Goal: Transaction & Acquisition: Purchase product/service

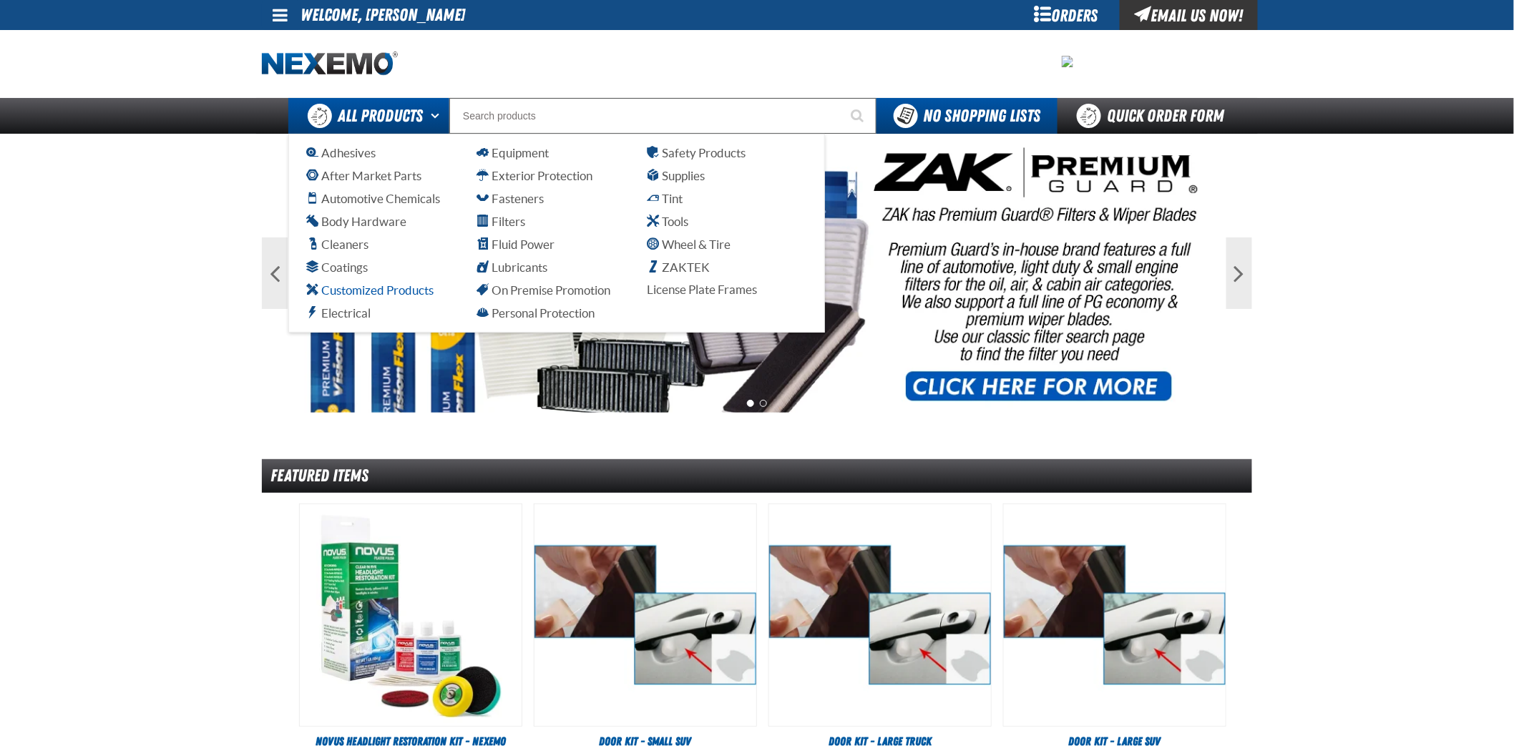
click at [401, 287] on span "Customized Products" at bounding box center [369, 290] width 127 height 14
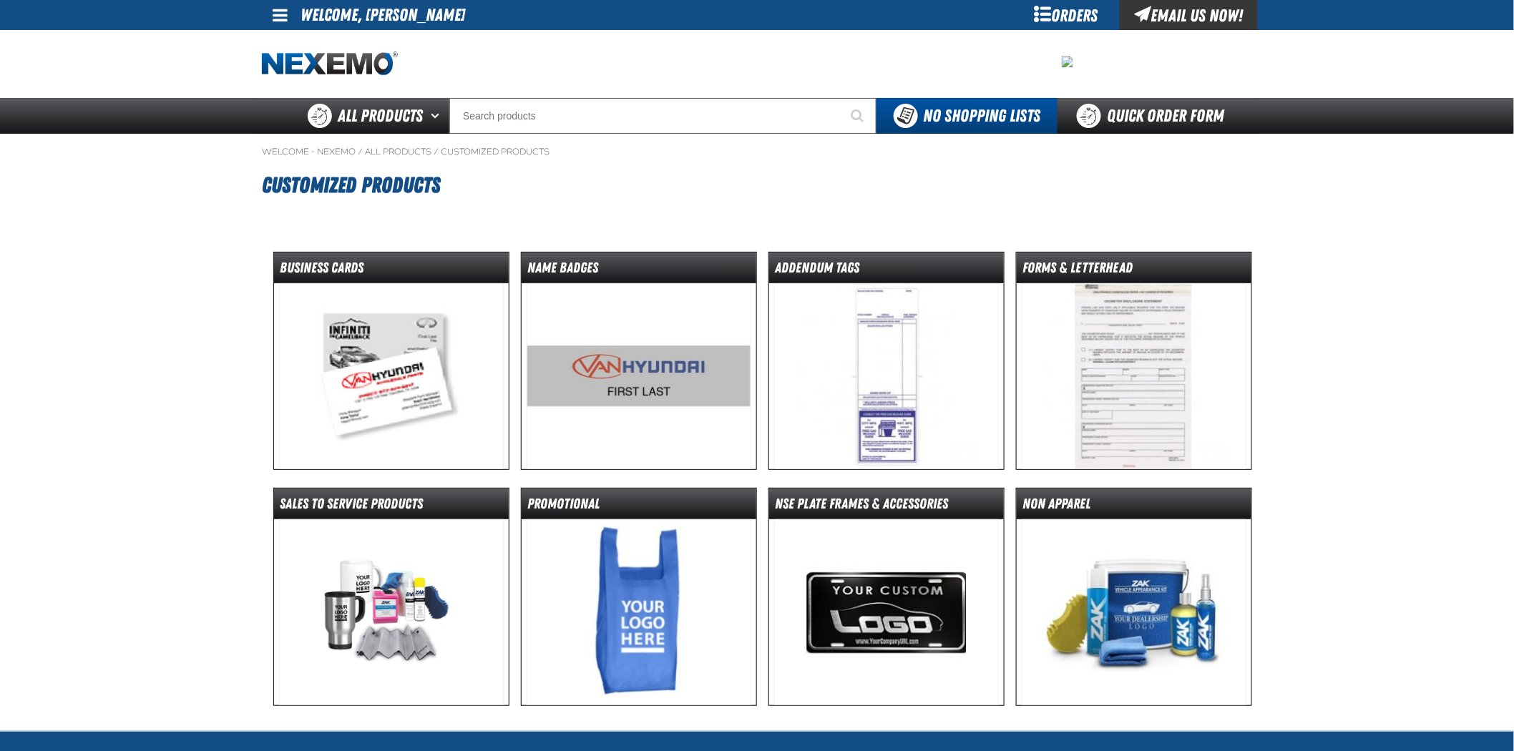
click at [410, 343] on img at bounding box center [391, 376] width 225 height 186
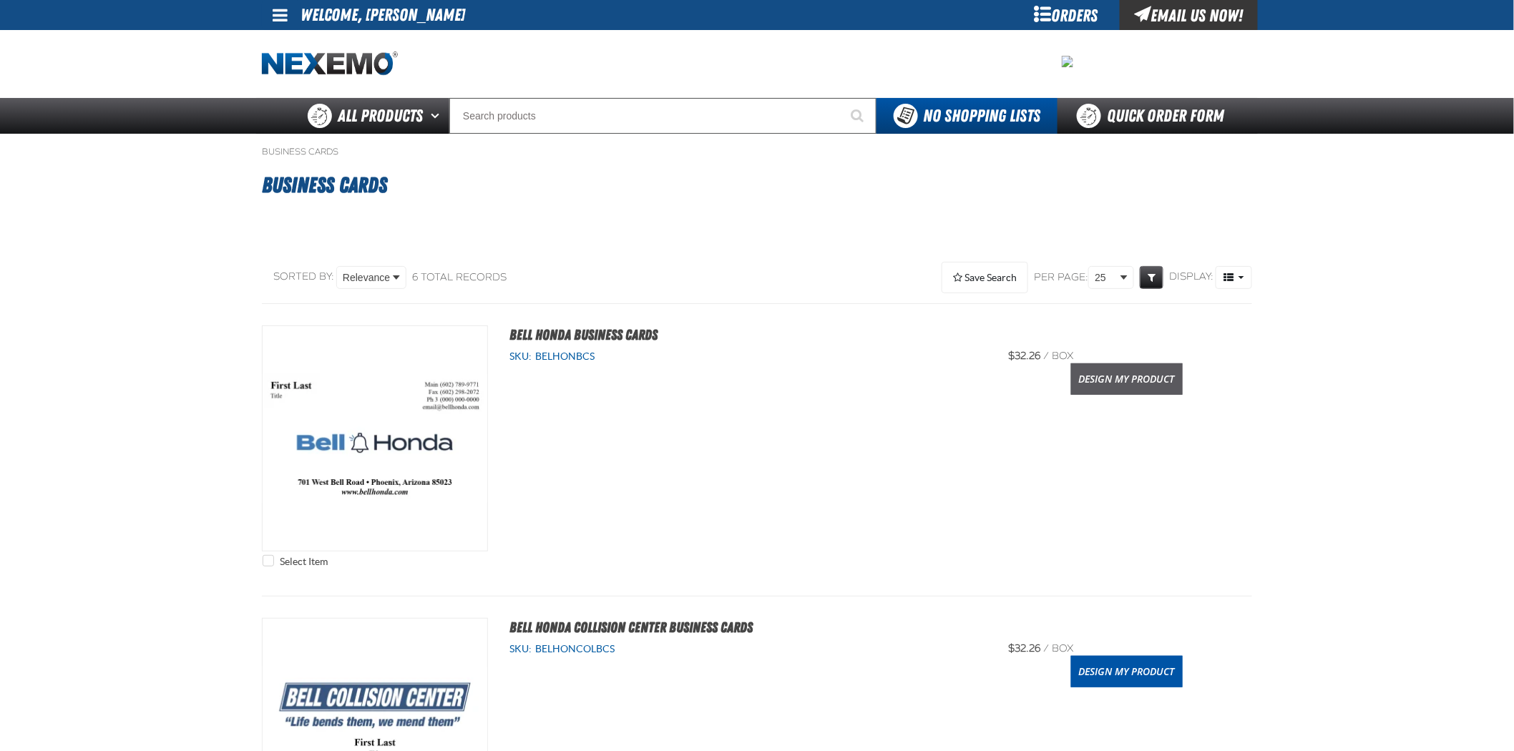
click at [1119, 376] on link "Design My Product" at bounding box center [1127, 379] width 112 height 31
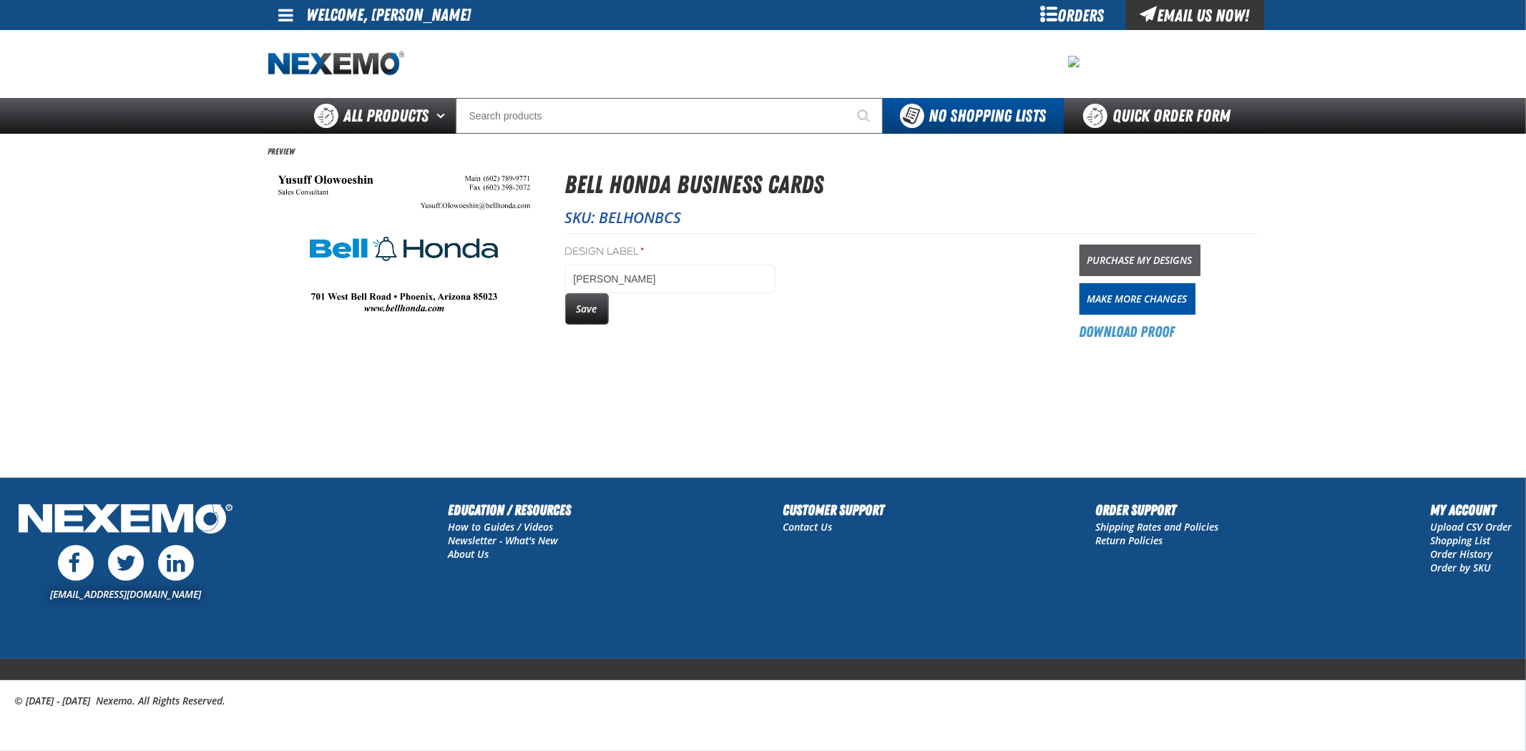
click at [1118, 260] on link "Purchase My Designs" at bounding box center [1140, 260] width 121 height 31
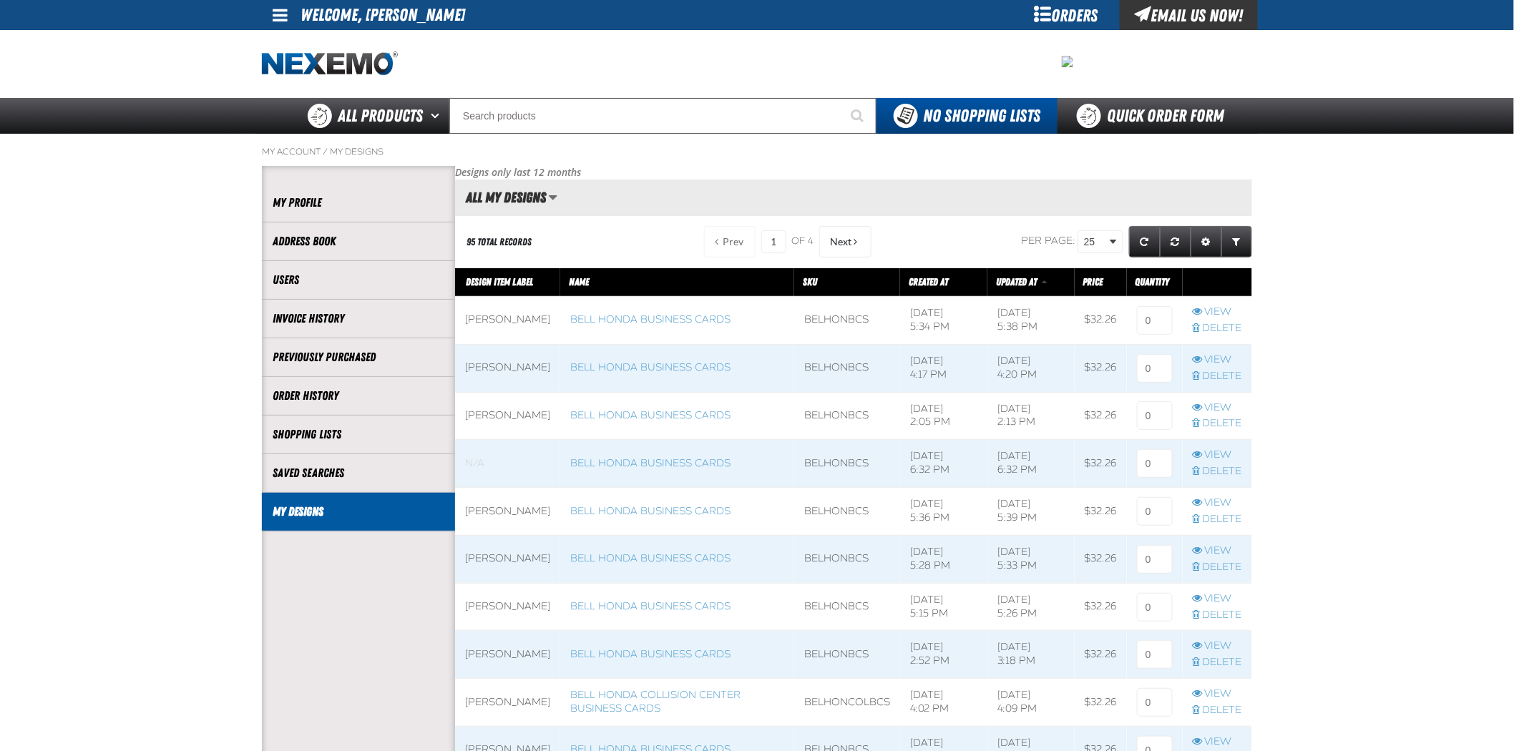
scroll to position [1, 1]
click at [1159, 322] on input at bounding box center [1155, 320] width 36 height 29
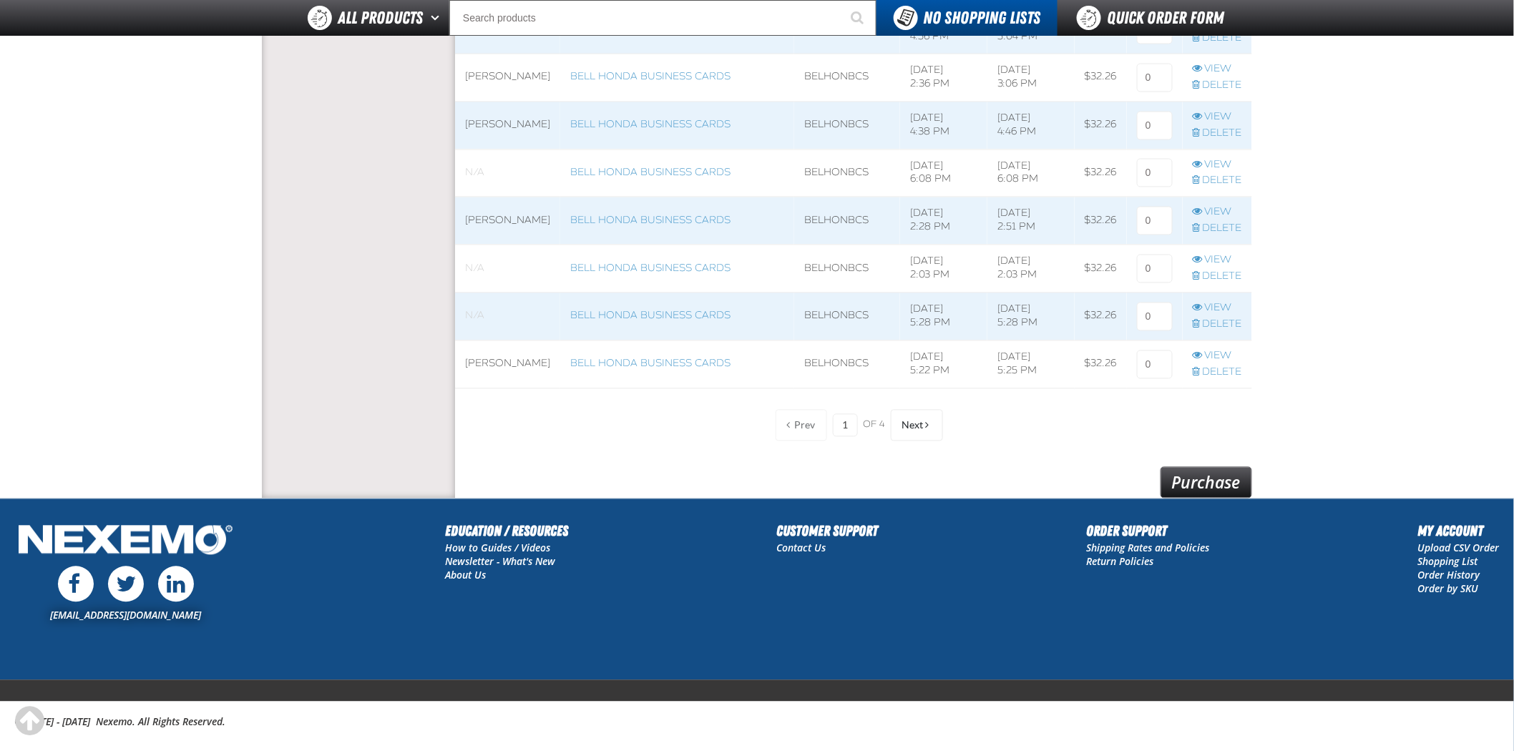
scroll to position [1088, 0]
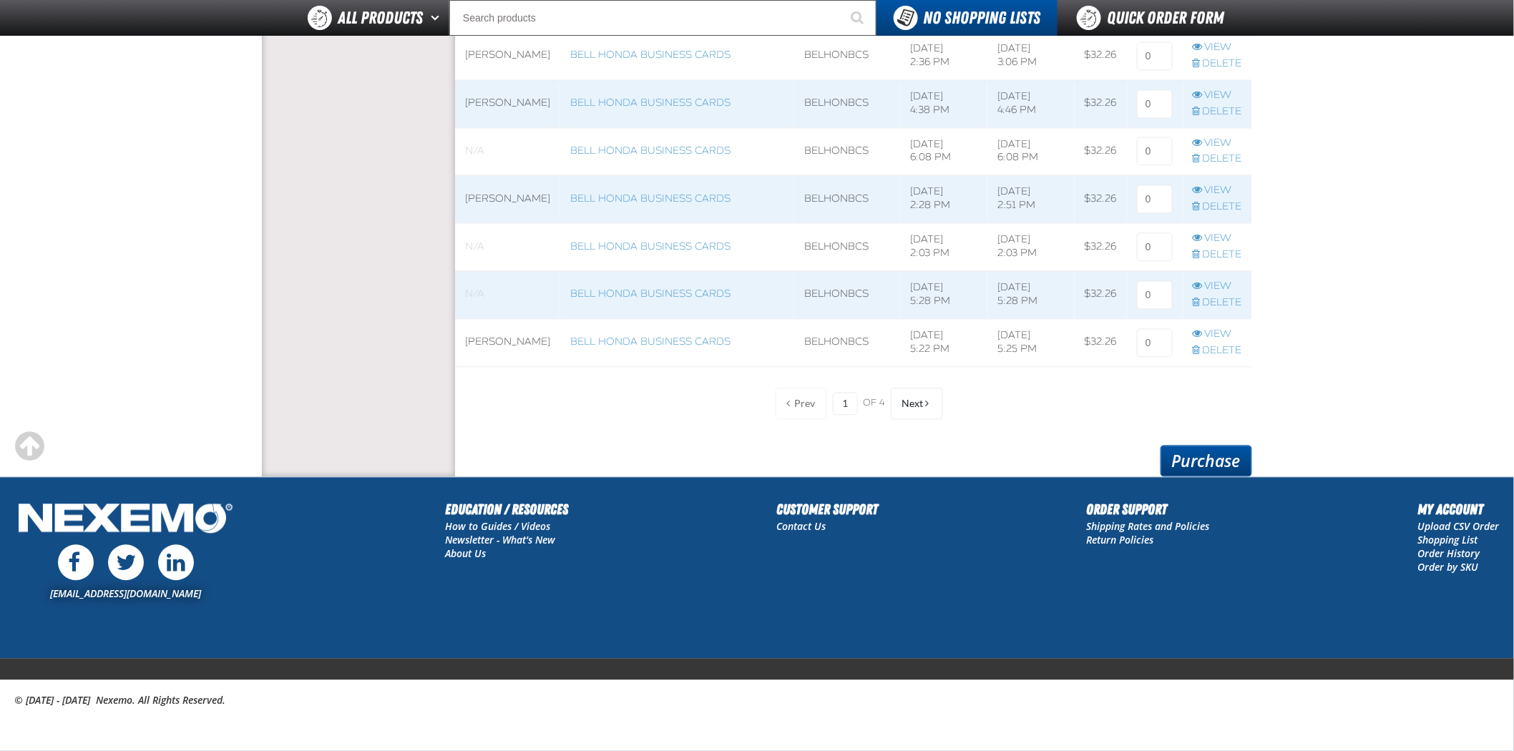
type input "1"
click at [1214, 464] on link "Purchase" at bounding box center [1207, 461] width 92 height 31
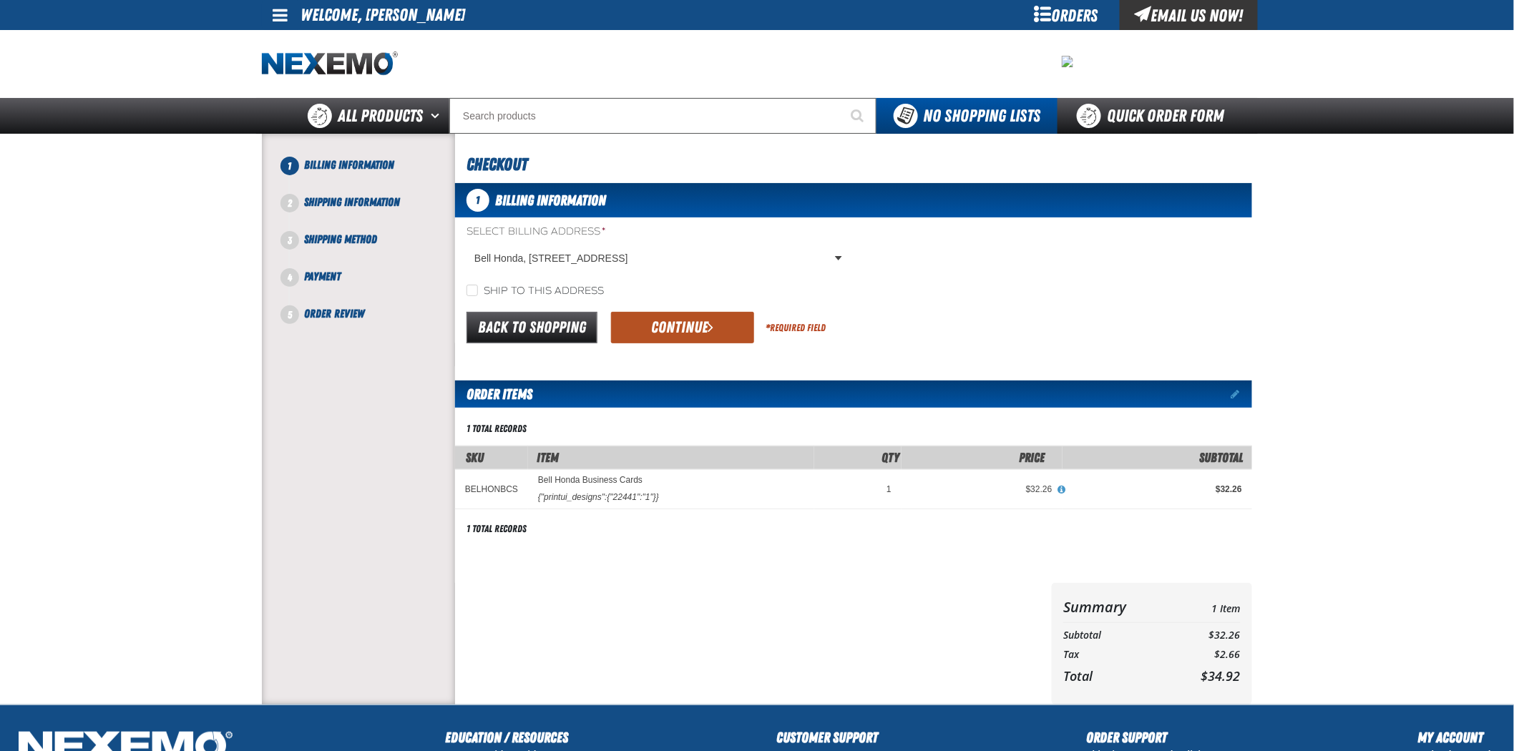
click at [655, 323] on button "Continue" at bounding box center [682, 327] width 143 height 31
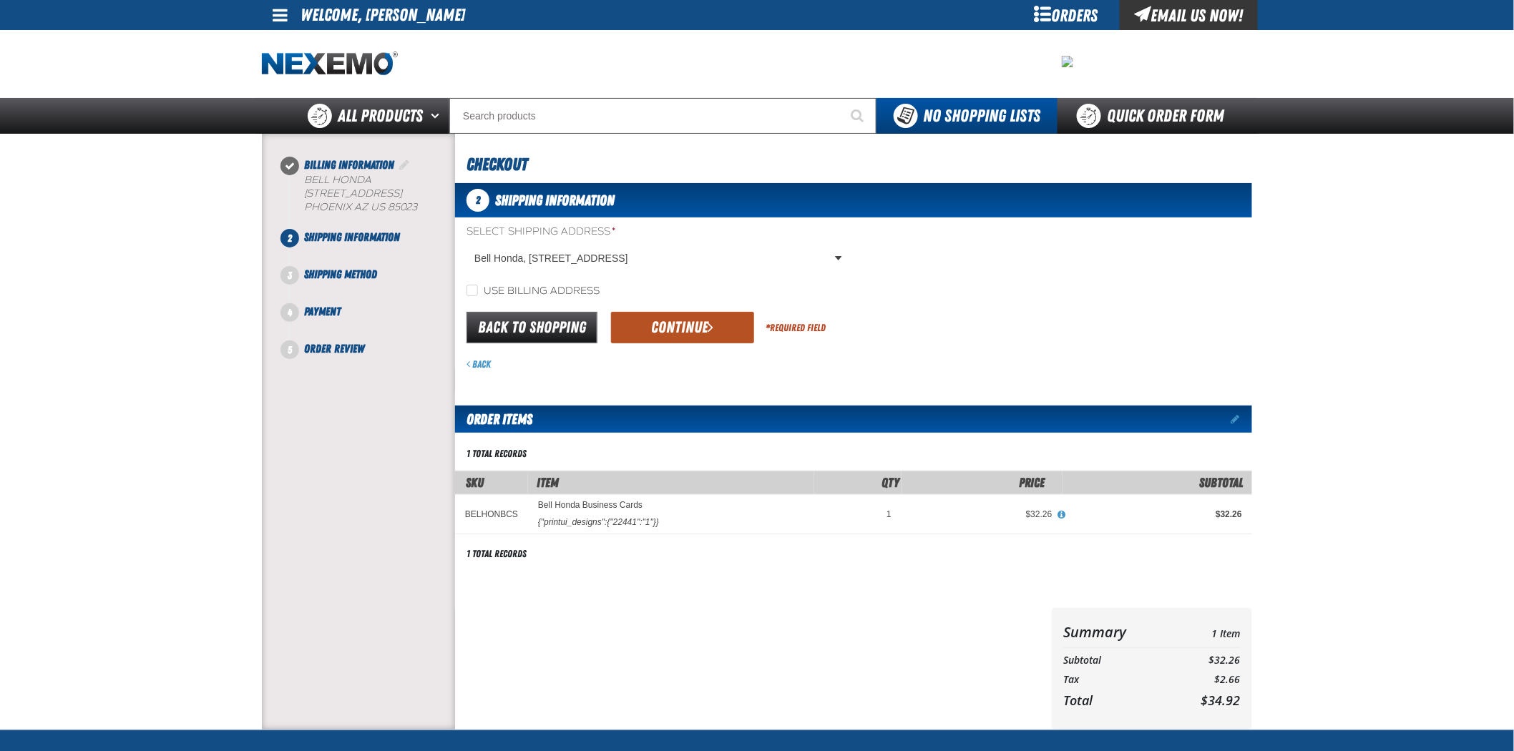
click at [699, 333] on button "Continue" at bounding box center [682, 327] width 143 height 31
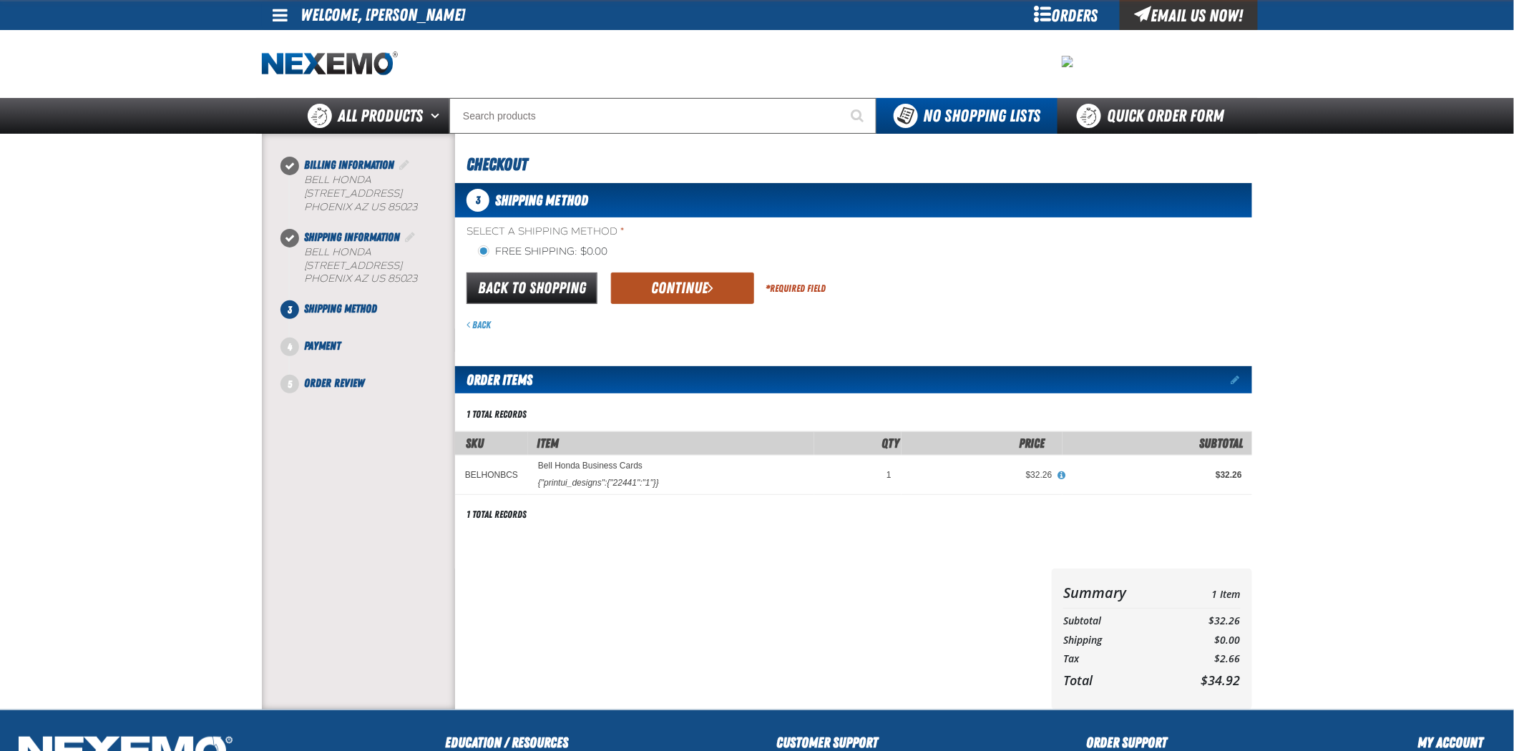
click at [713, 297] on button "Continue" at bounding box center [682, 288] width 143 height 31
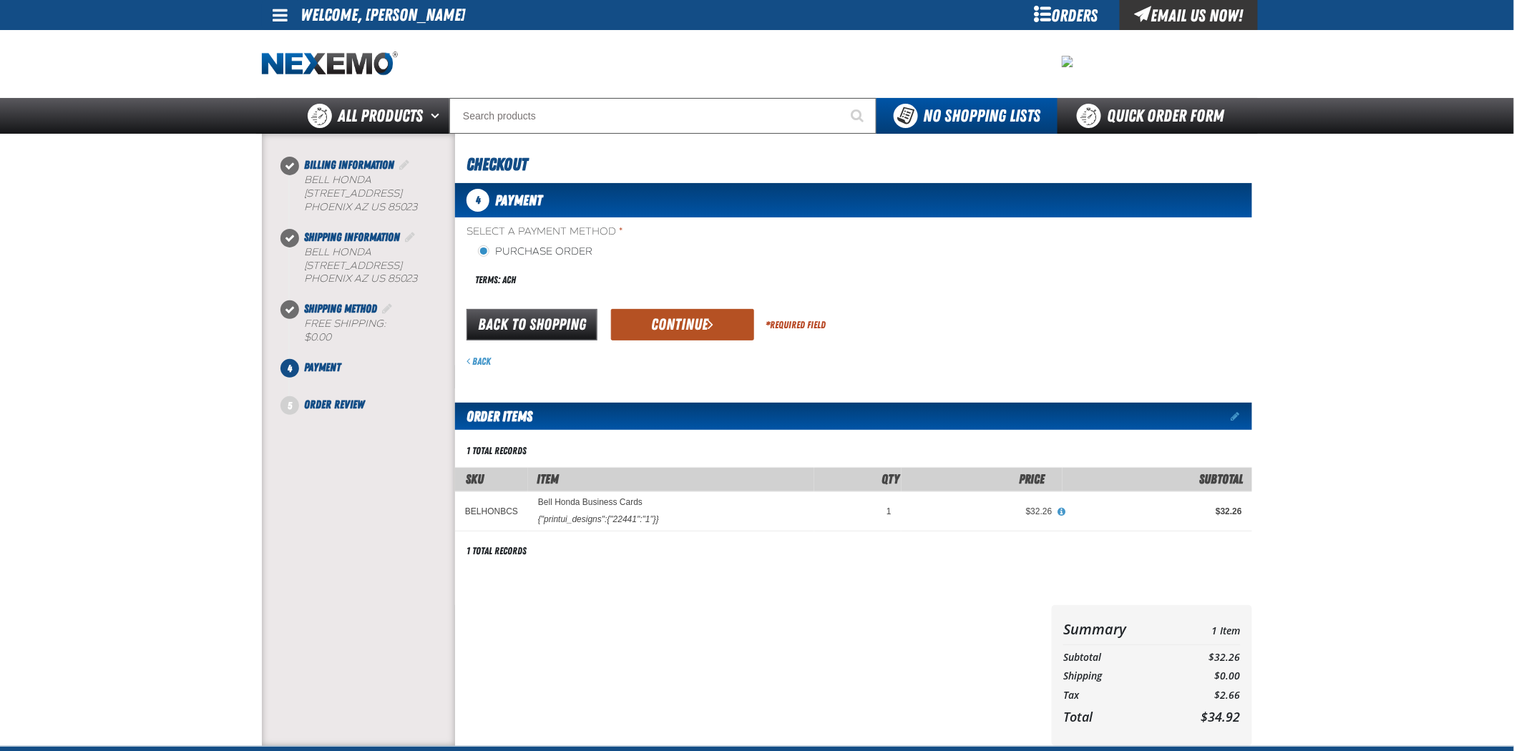
click at [656, 332] on button "Continue" at bounding box center [682, 324] width 143 height 31
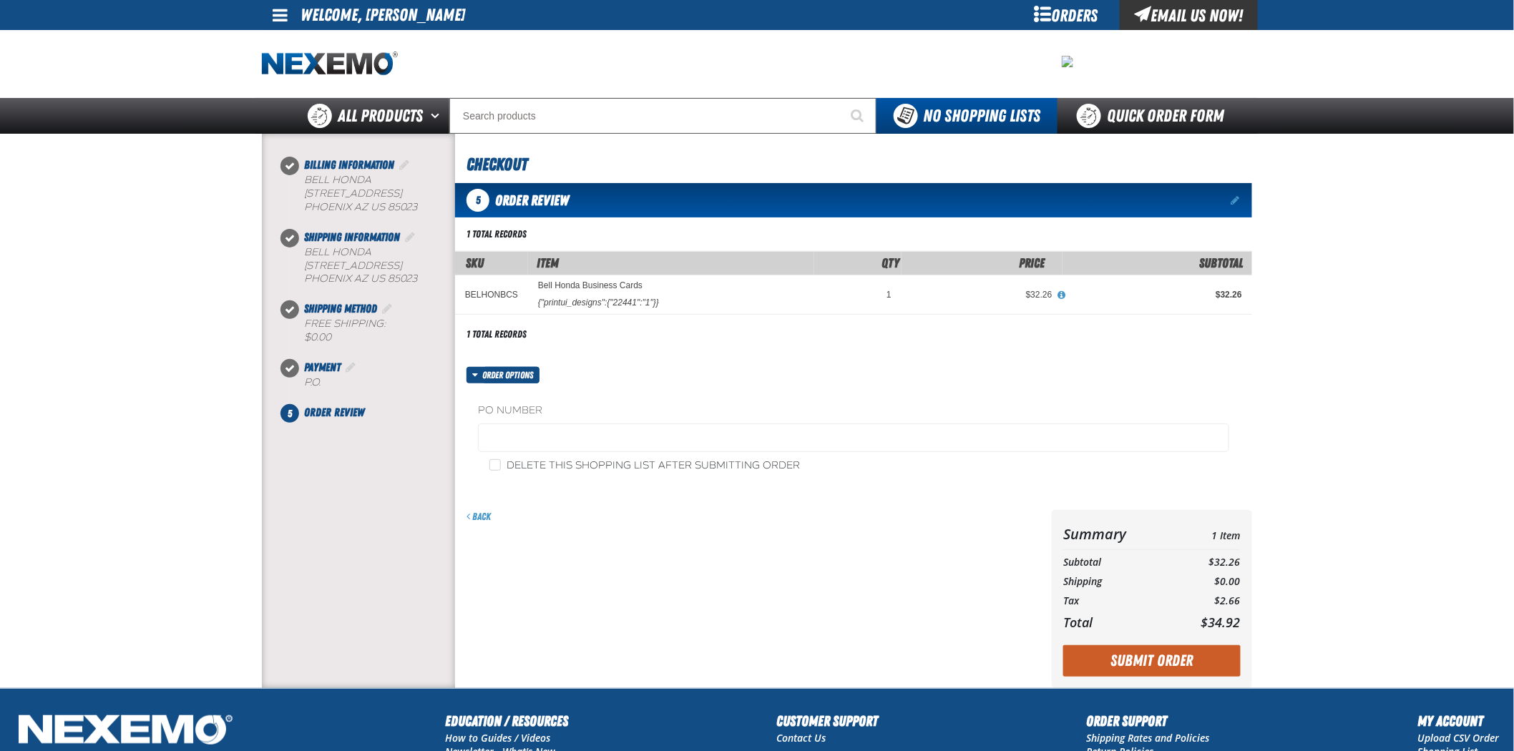
click at [599, 413] on label "PO Number" at bounding box center [853, 411] width 751 height 14
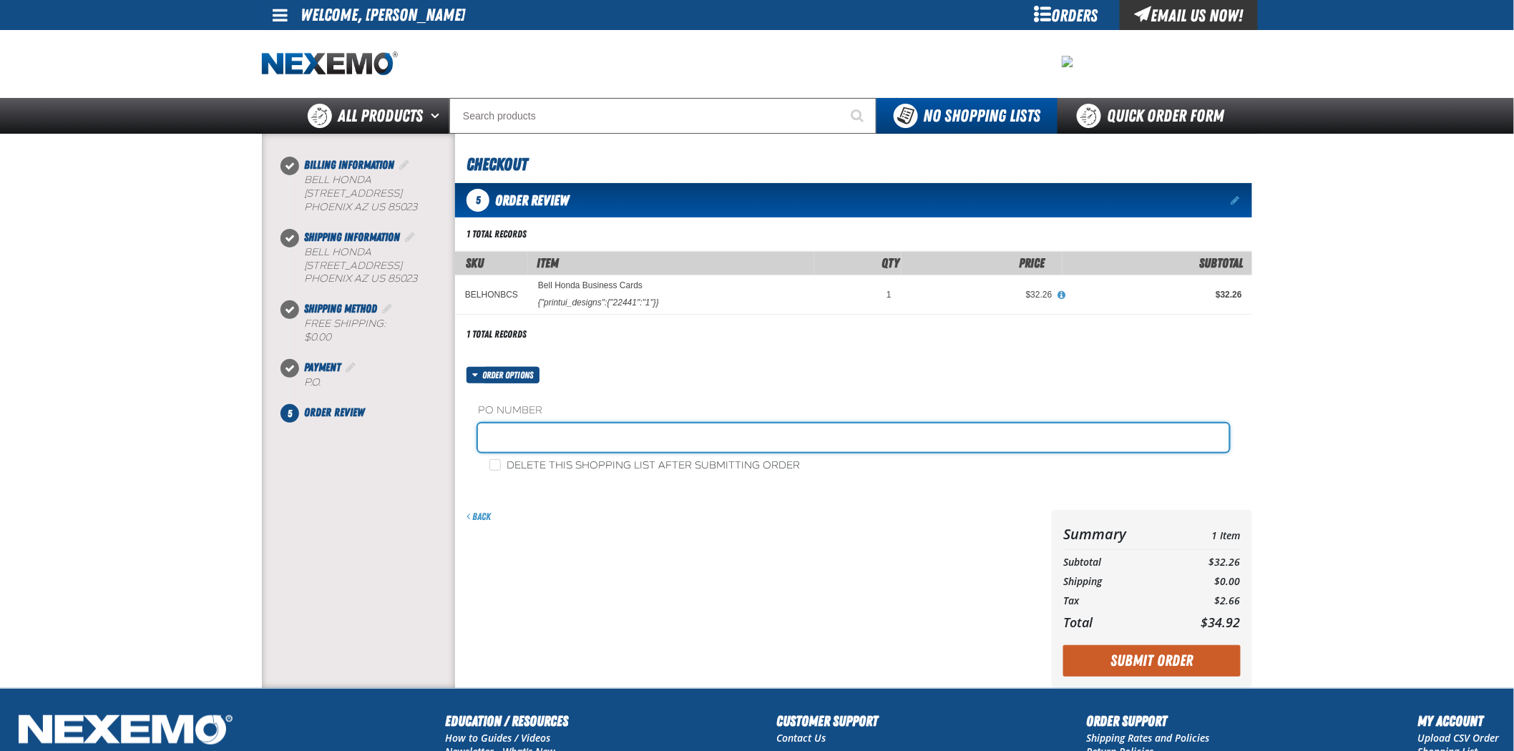
click at [607, 431] on input "text" at bounding box center [853, 438] width 751 height 29
type input "081925FS"
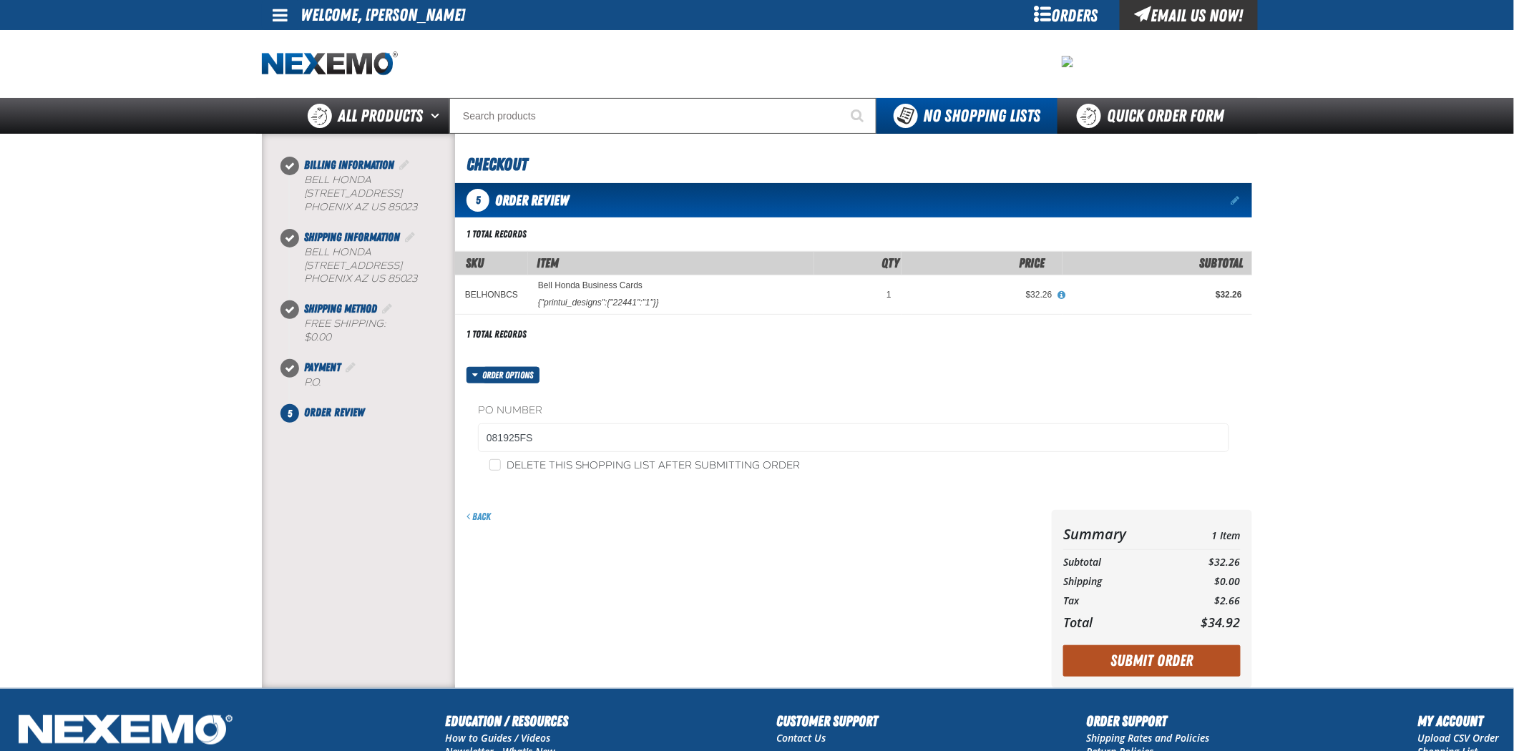
click at [1138, 655] on button "Submit Order" at bounding box center [1151, 660] width 177 height 31
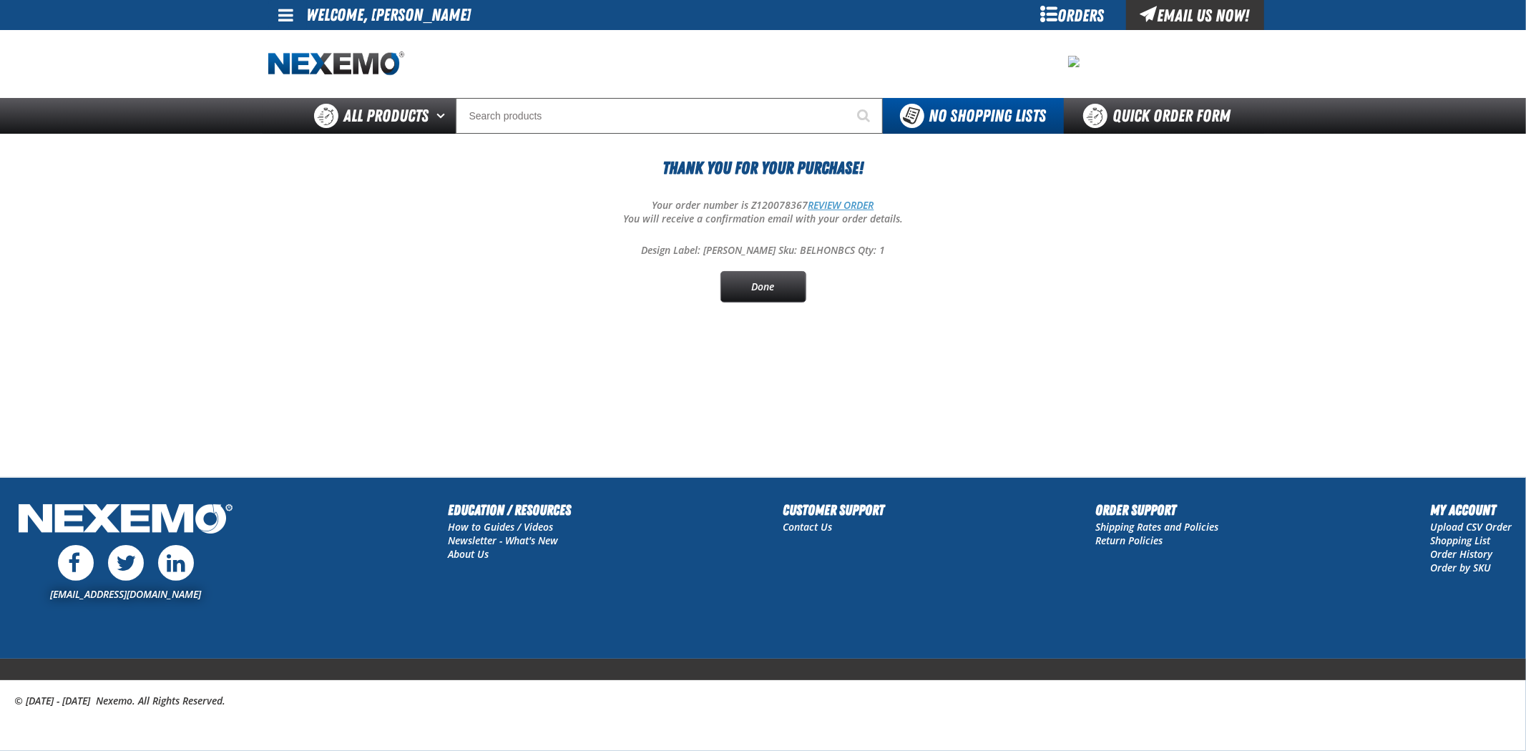
click at [828, 208] on link "REVIEW ORDER" at bounding box center [842, 205] width 66 height 14
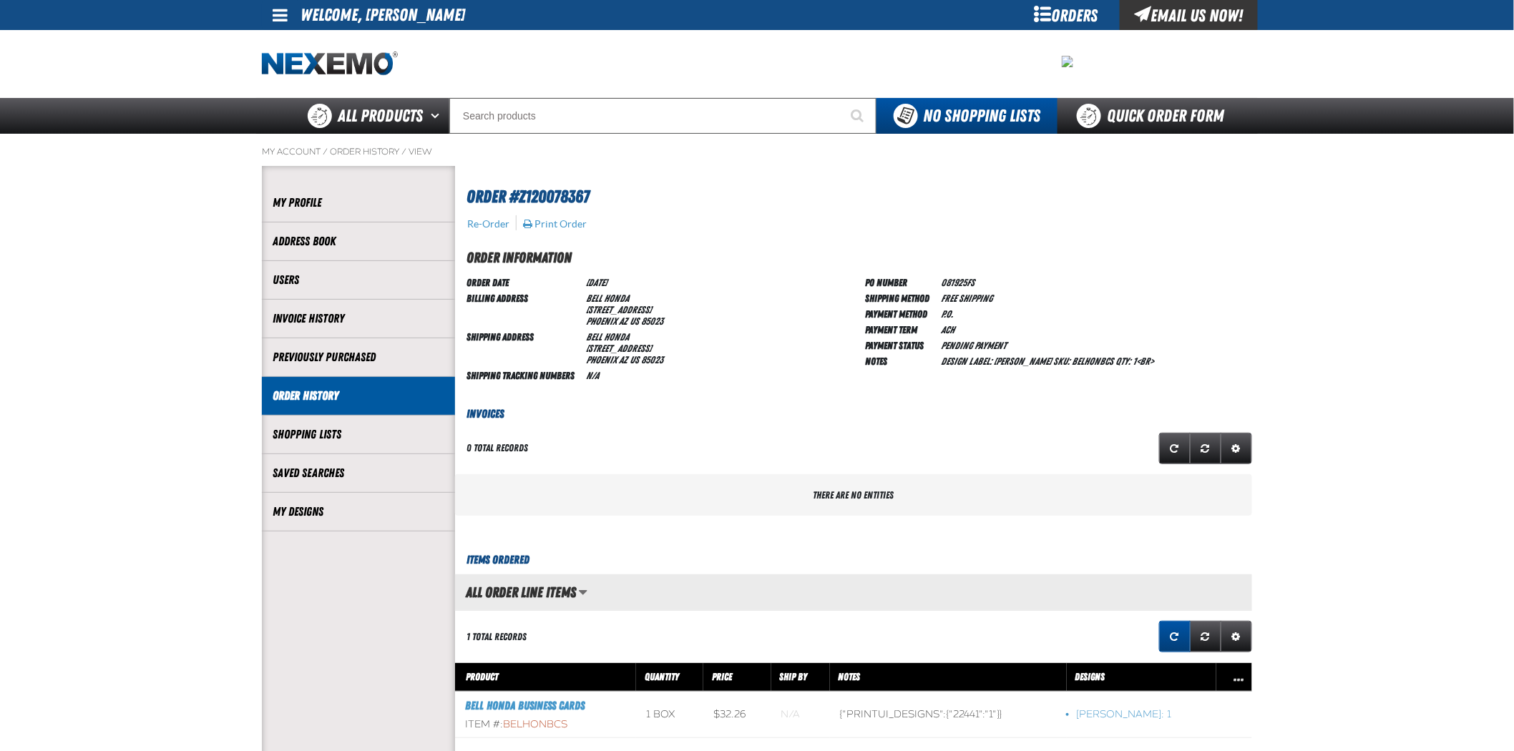
scroll to position [1, 1]
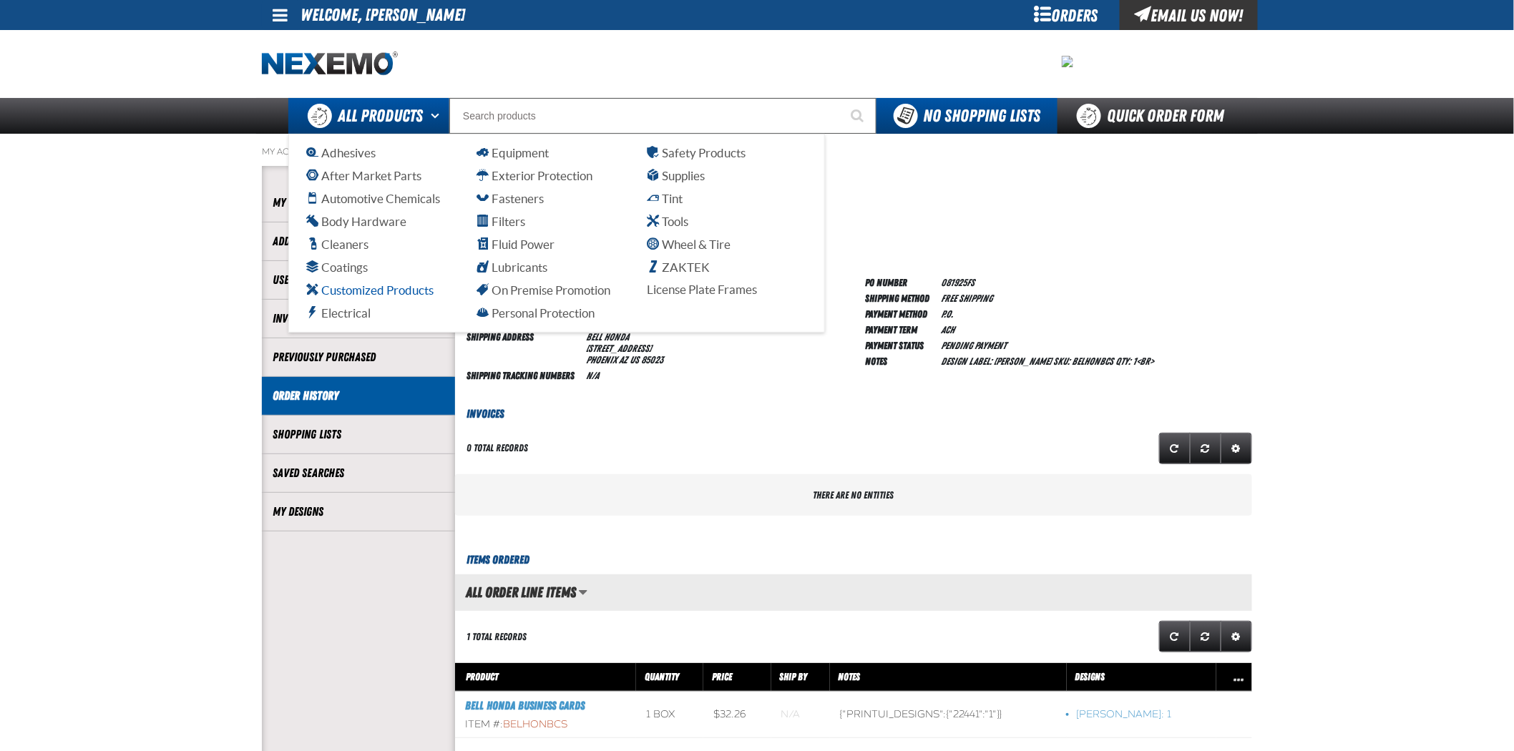
click at [373, 291] on span "Customized Products" at bounding box center [369, 290] width 127 height 14
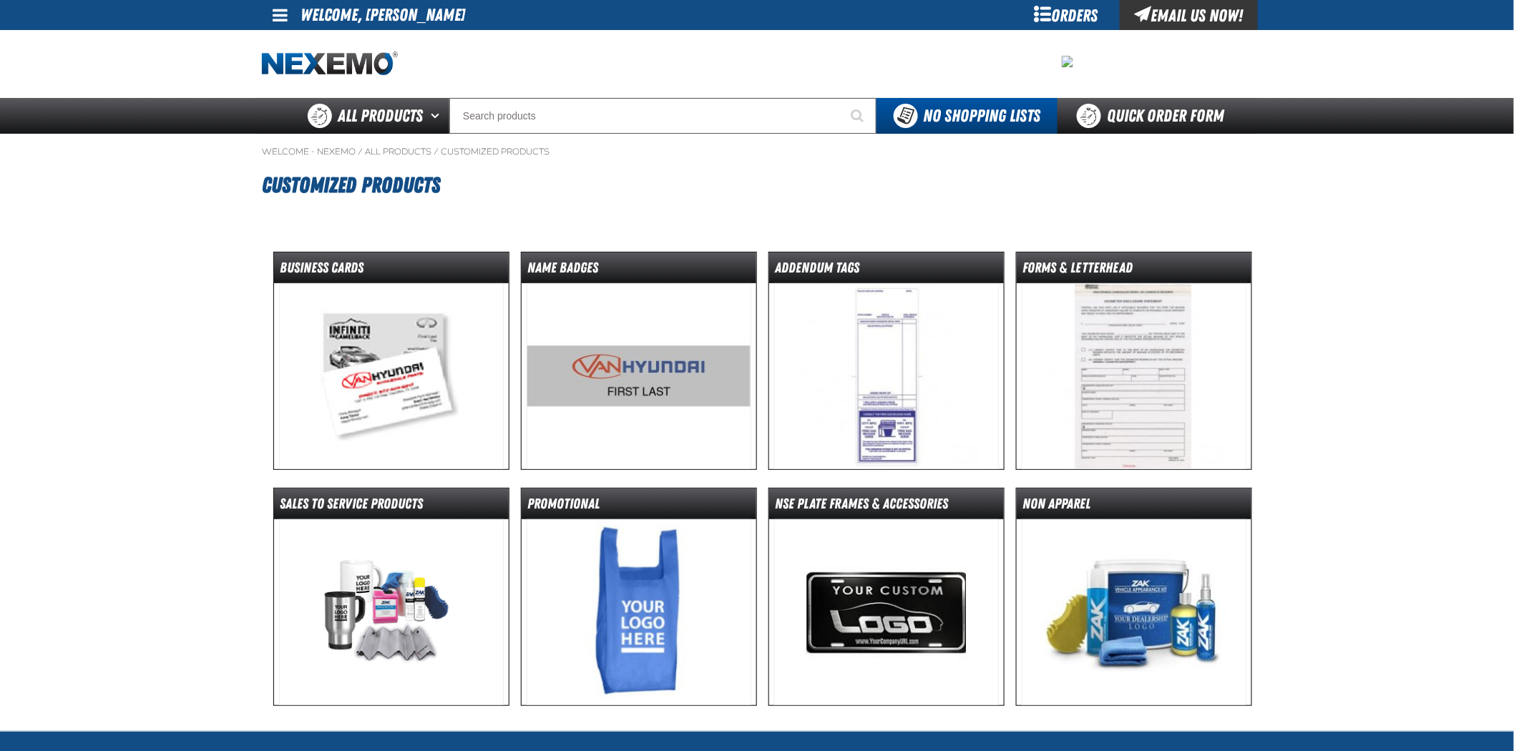
click at [366, 296] on img at bounding box center [391, 376] width 225 height 186
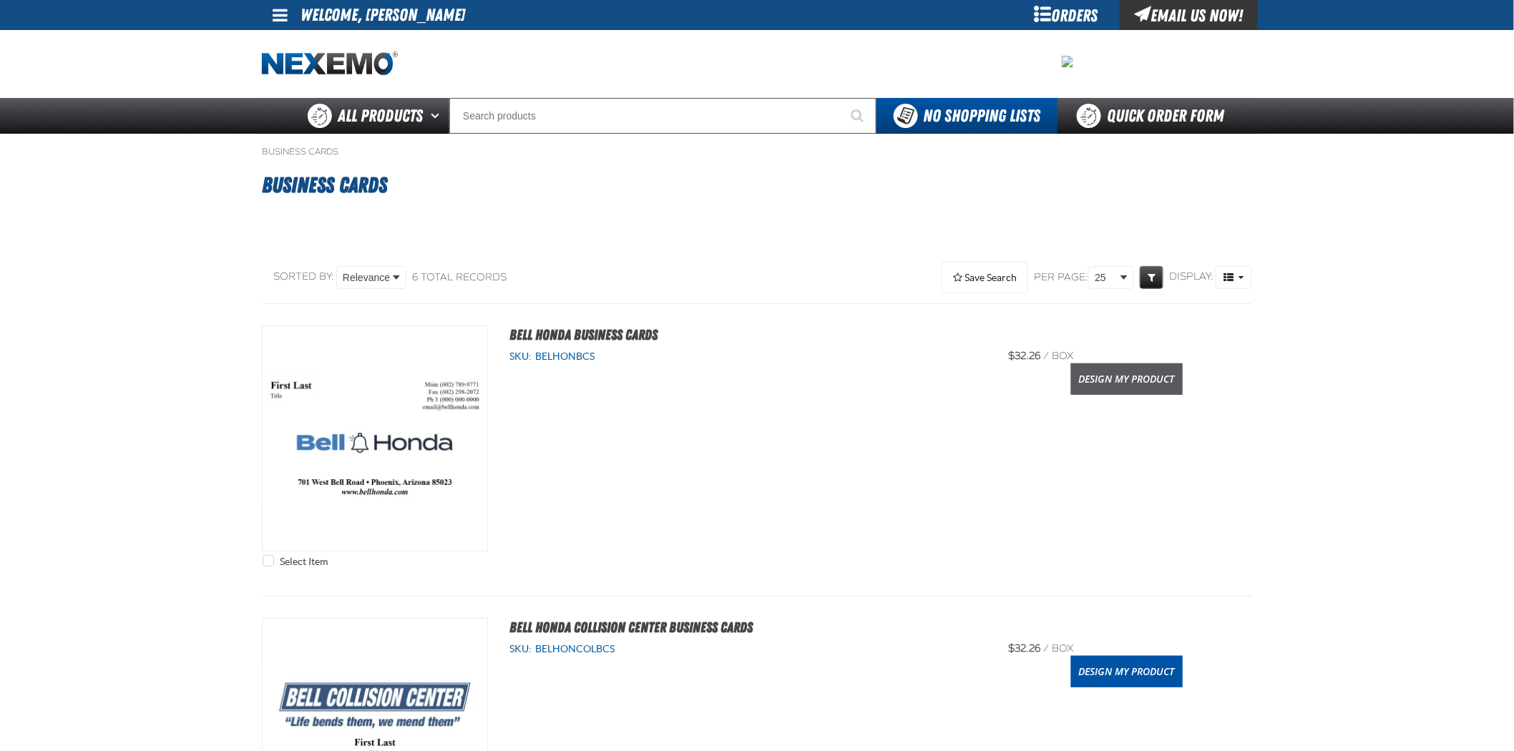
click at [1091, 381] on link "Design My Product" at bounding box center [1127, 379] width 112 height 31
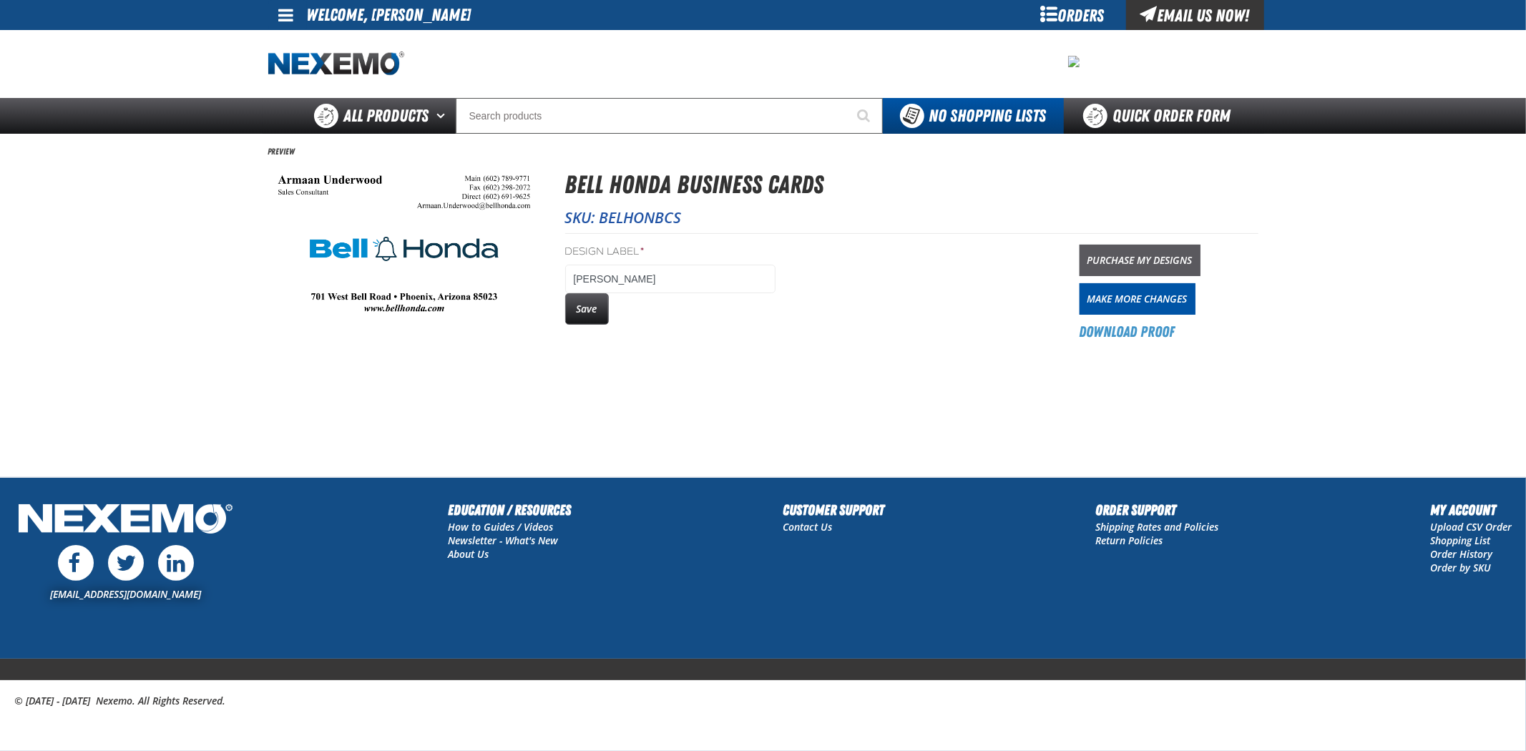
drag, startPoint x: 1190, startPoint y: 251, endPoint x: 1122, endPoint y: 256, distance: 68.2
click at [1189, 251] on link "Purchase My Designs" at bounding box center [1140, 260] width 121 height 31
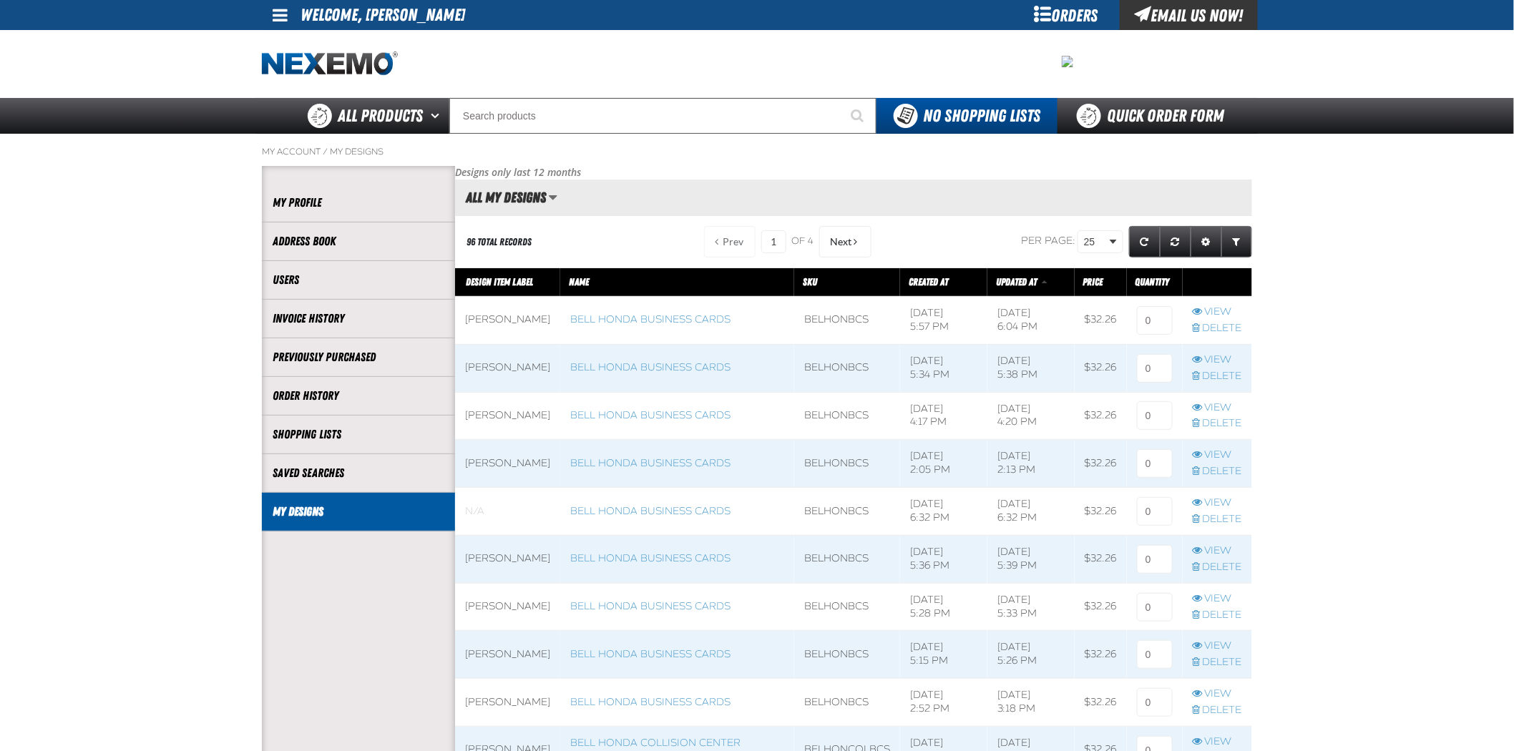
scroll to position [1, 1]
click at [1158, 320] on input at bounding box center [1155, 320] width 36 height 29
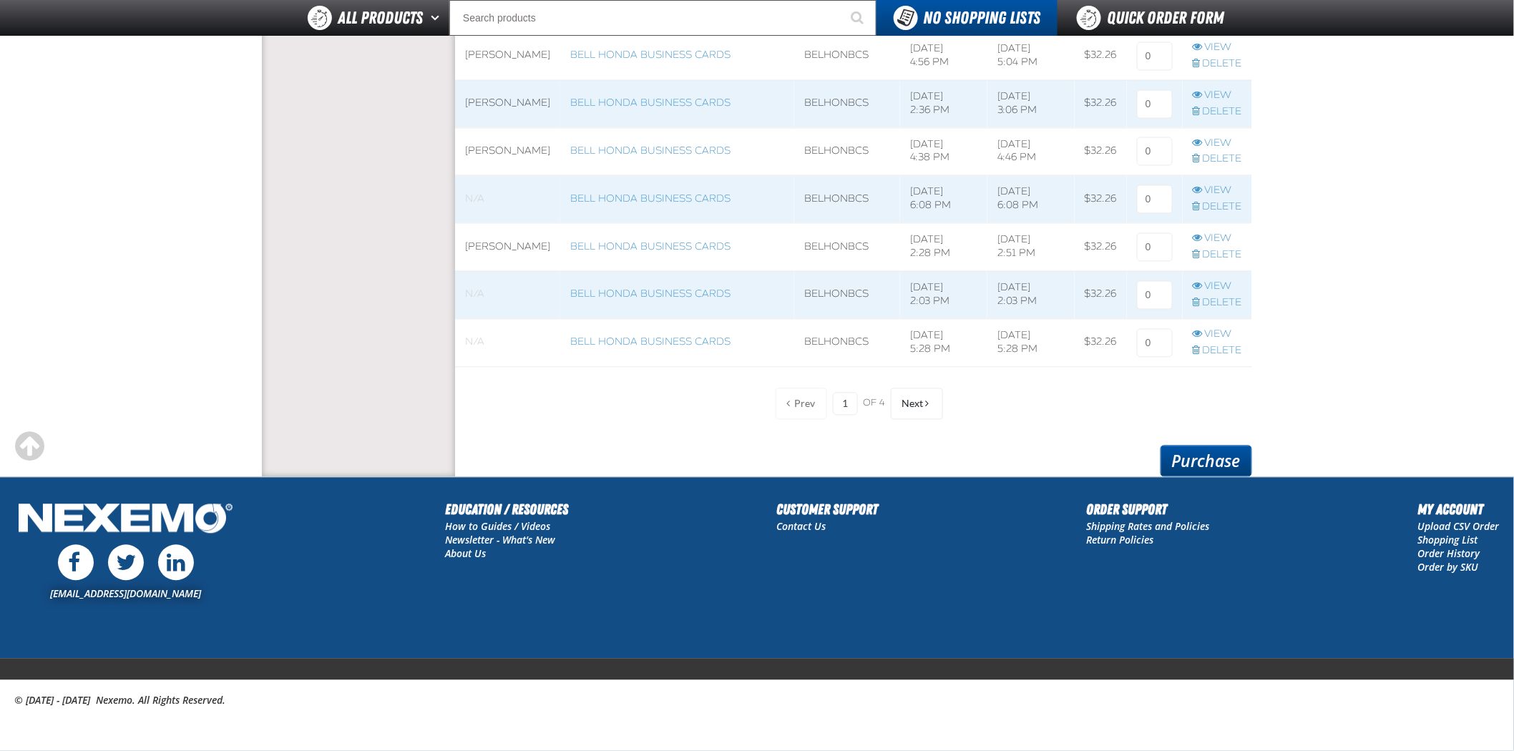
type input "1"
click at [1241, 472] on link "Purchase" at bounding box center [1207, 461] width 92 height 31
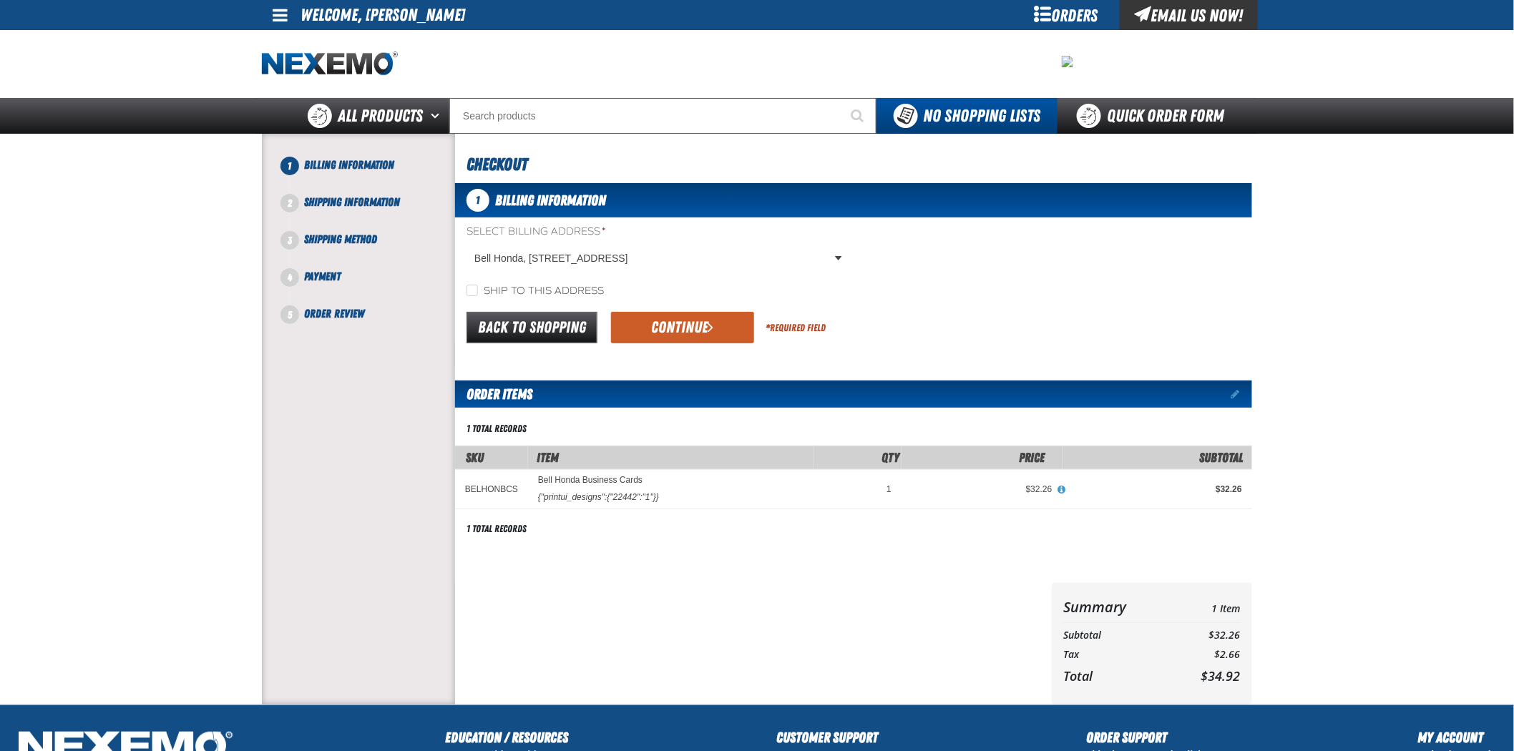
click at [635, 303] on form "Select Billing Address * Bell Honda, 701 West Bell Road, PHOENIX AZ US 85023 Be…" at bounding box center [853, 286] width 797 height 122
click at [645, 323] on button "Continue" at bounding box center [682, 327] width 143 height 31
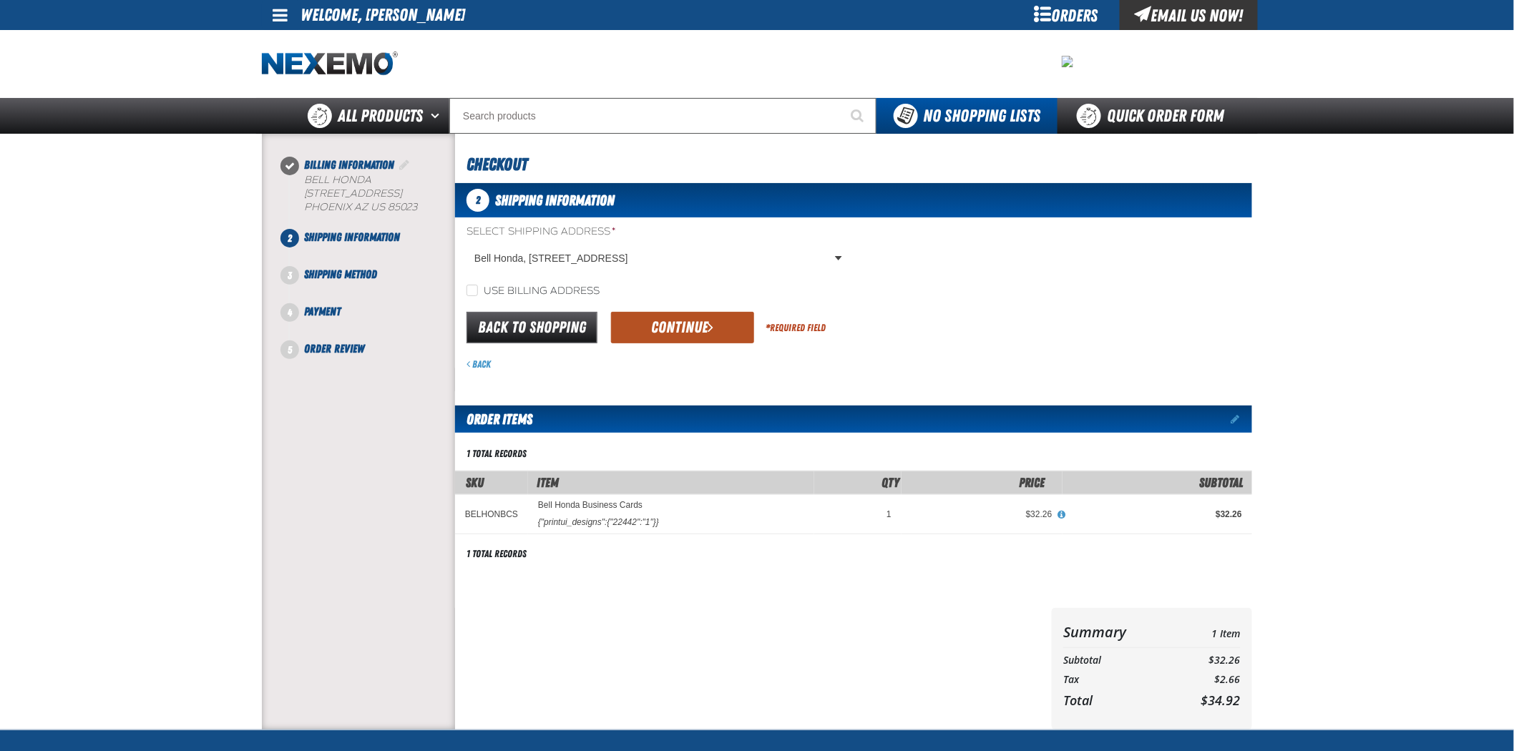
click at [643, 321] on button "Continue" at bounding box center [682, 327] width 143 height 31
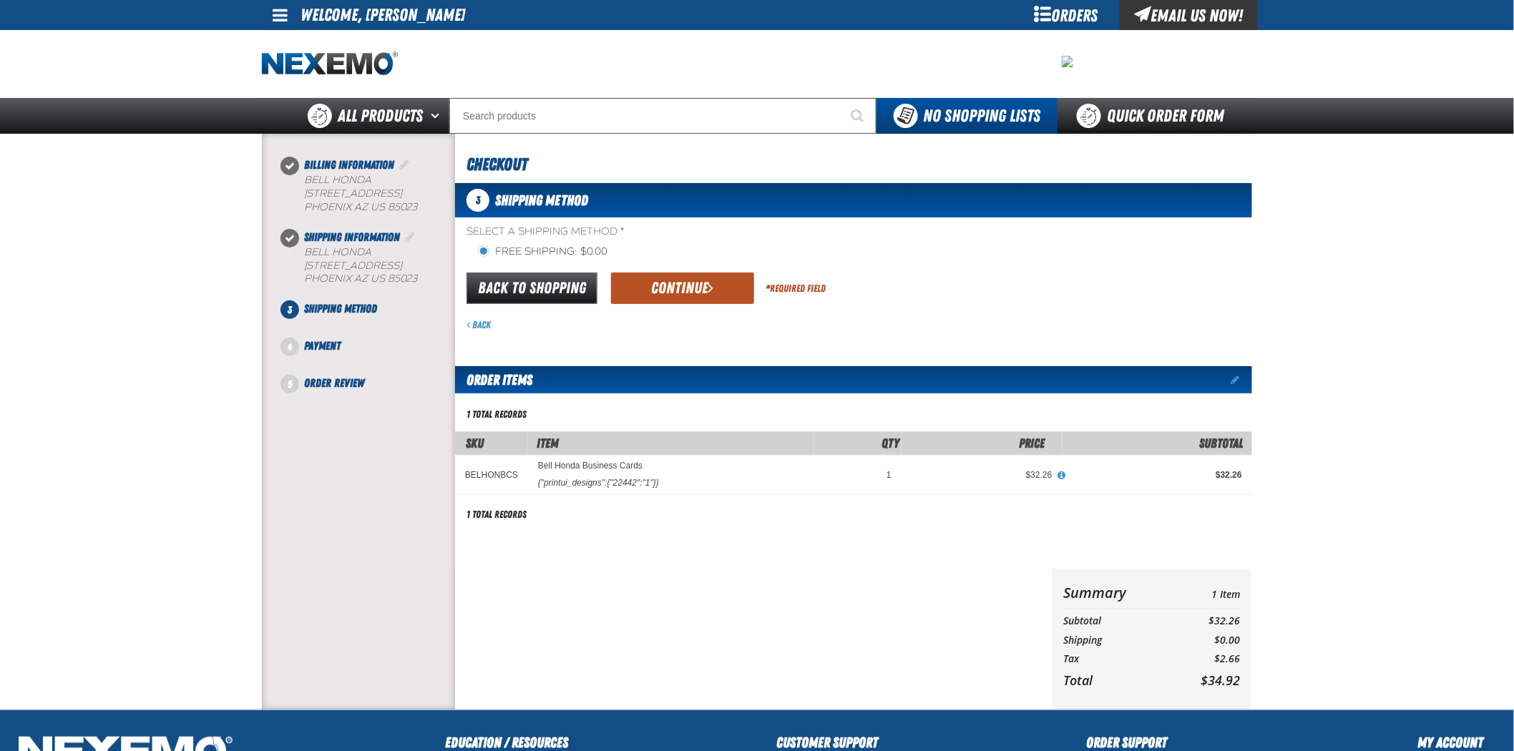
click at [641, 301] on button "Continue" at bounding box center [682, 288] width 143 height 31
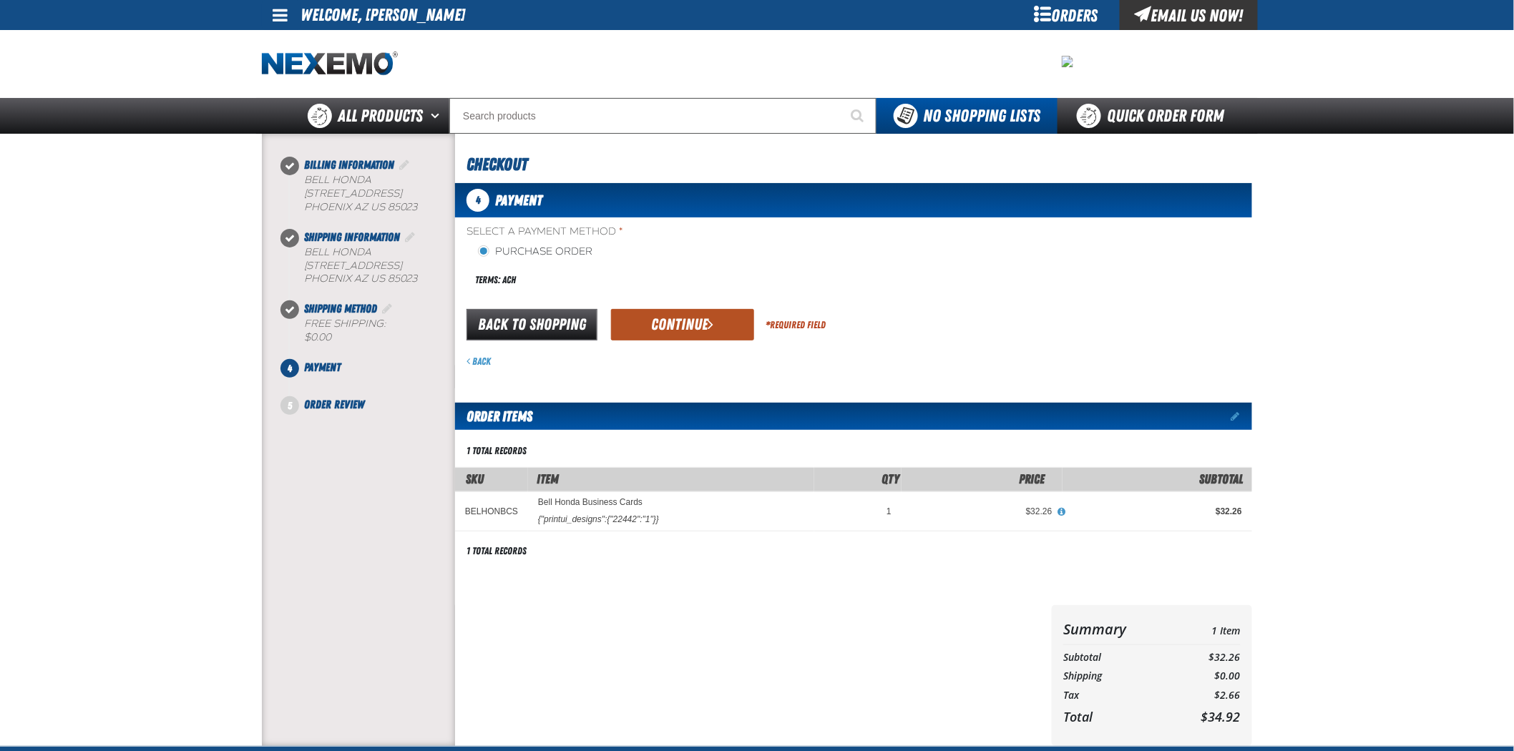
click at [653, 326] on button "Continue" at bounding box center [682, 324] width 143 height 31
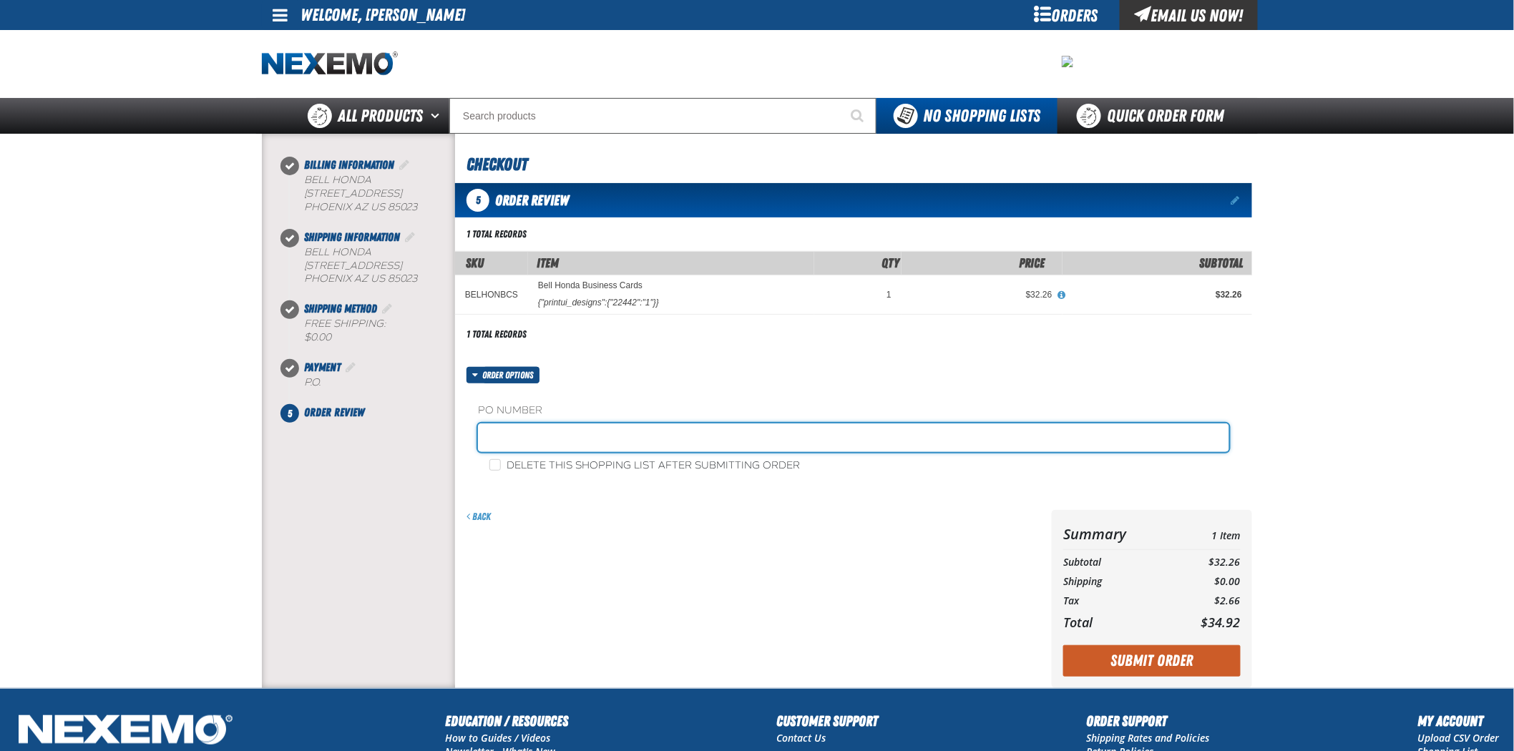
click at [698, 434] on input "text" at bounding box center [853, 438] width 751 height 29
type input "081925FS"
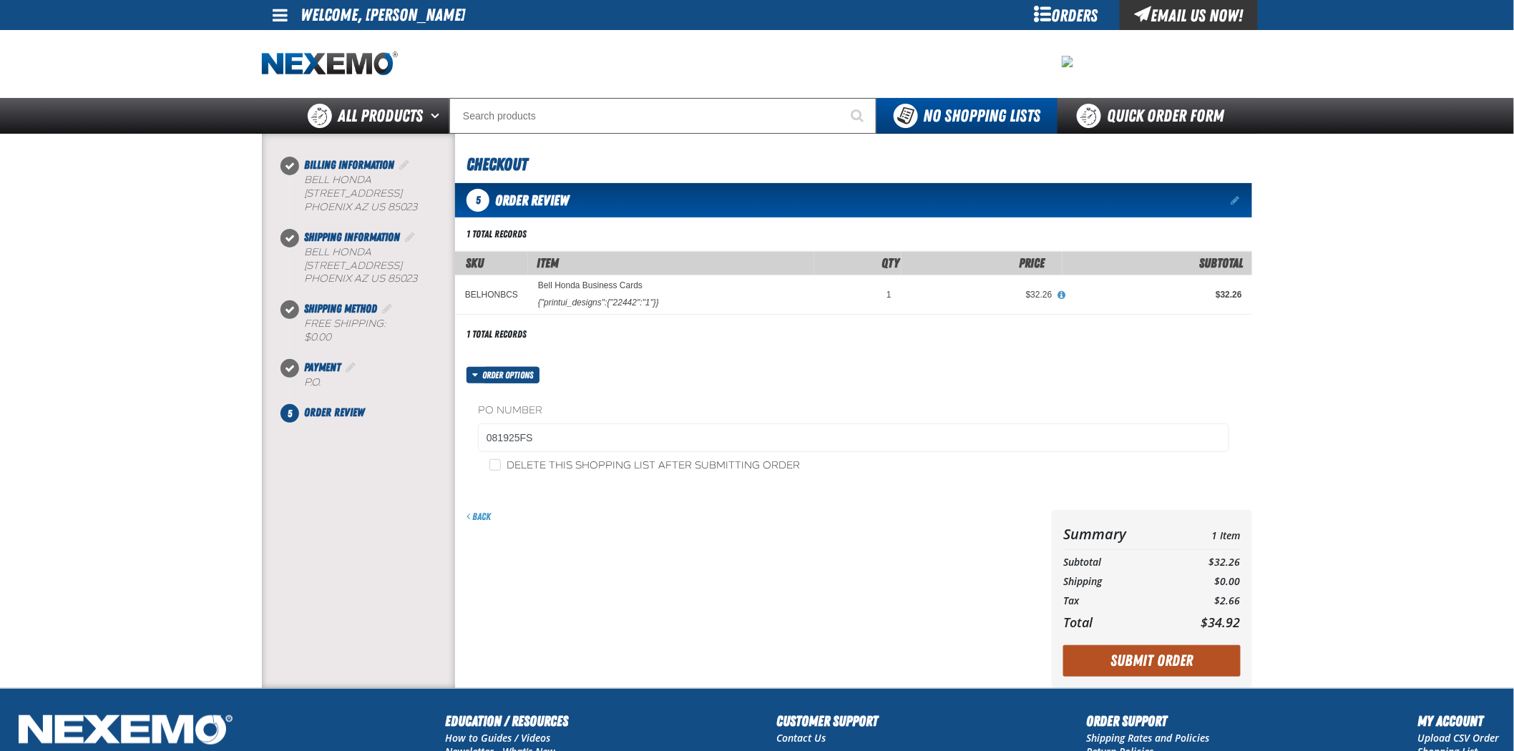
click at [1233, 664] on button "Submit Order" at bounding box center [1151, 660] width 177 height 31
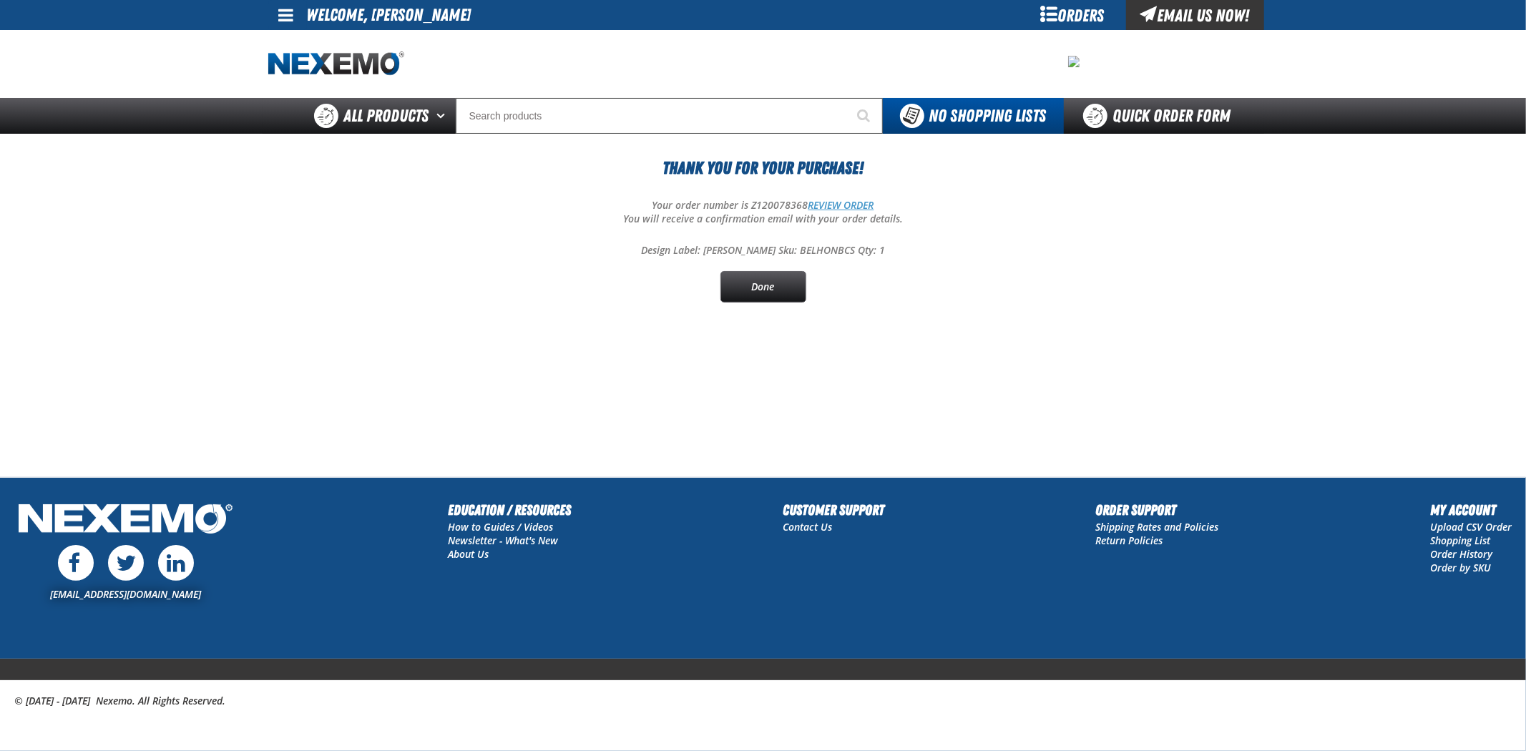
click at [837, 200] on link "REVIEW ORDER" at bounding box center [842, 205] width 66 height 14
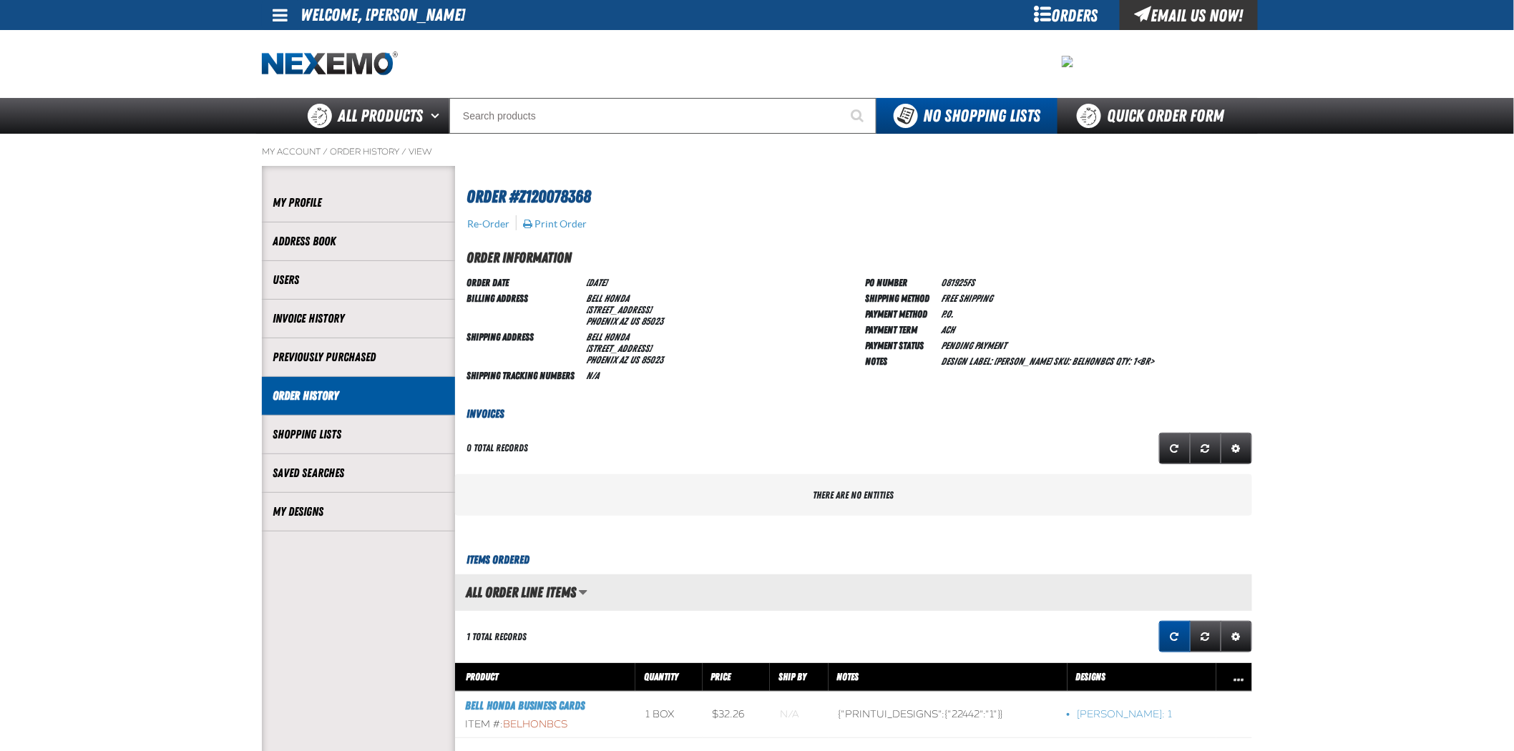
scroll to position [1, 1]
